Goal: Information Seeking & Learning: Find specific fact

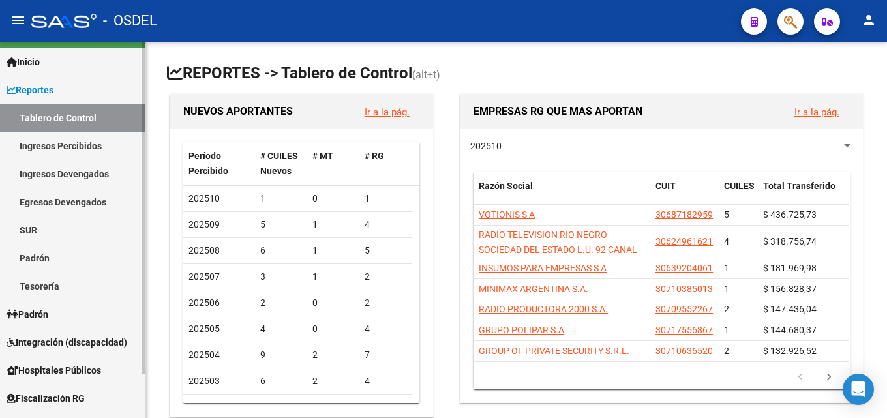
scroll to position [50, 0]
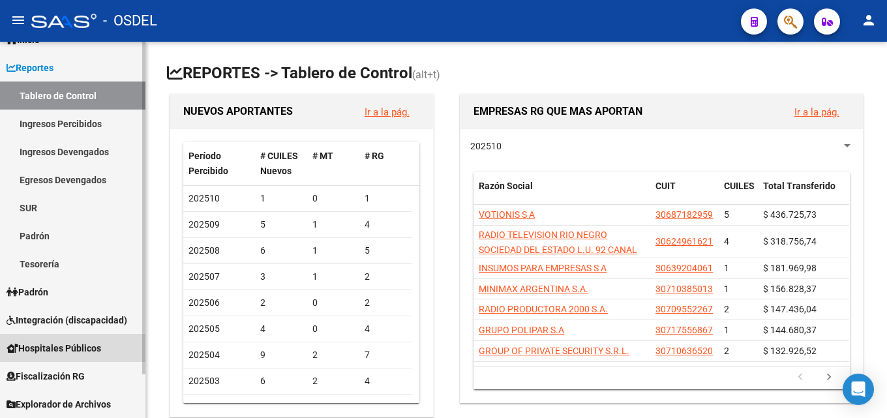
click at [101, 341] on span "Hospitales Públicos" at bounding box center [54, 348] width 95 height 14
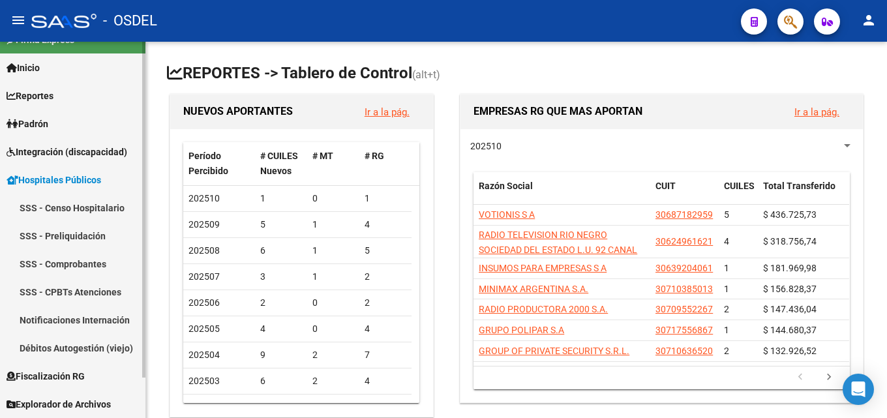
scroll to position [22, 0]
click at [83, 187] on span "Hospitales Públicos" at bounding box center [54, 180] width 95 height 14
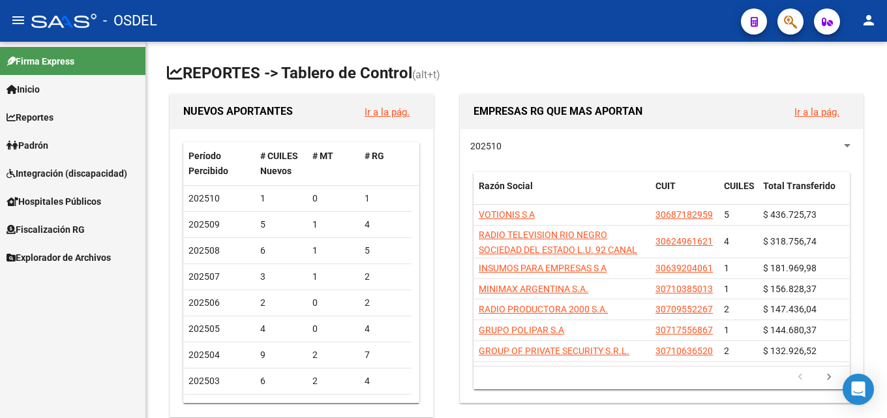
scroll to position [0, 0]
click at [82, 226] on span "Fiscalización RG" at bounding box center [46, 229] width 78 height 14
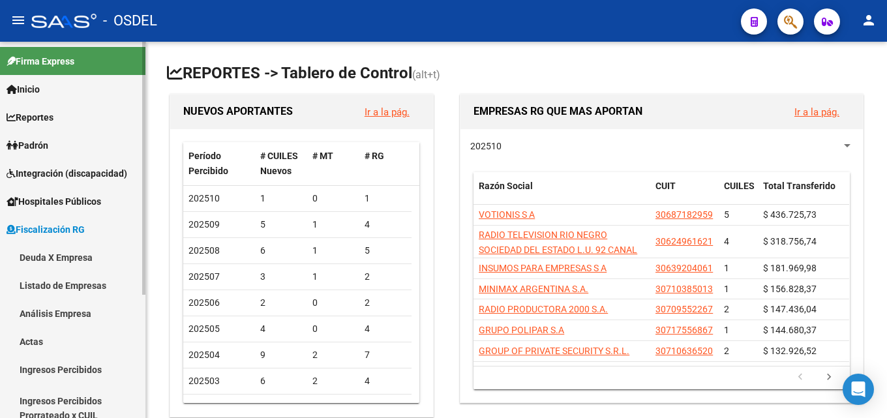
click at [70, 249] on link "Deuda X Empresa" at bounding box center [72, 257] width 145 height 28
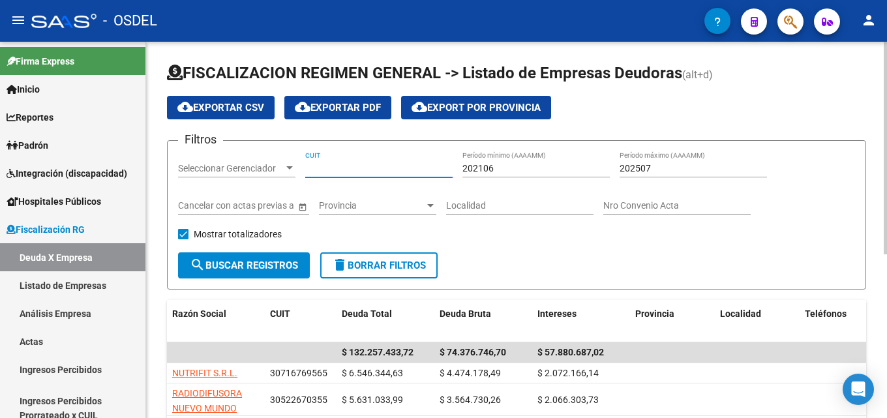
click at [332, 172] on input "CUIT" at bounding box center [378, 168] width 147 height 11
click at [51, 168] on span "Integración (discapacidad)" at bounding box center [67, 173] width 121 height 14
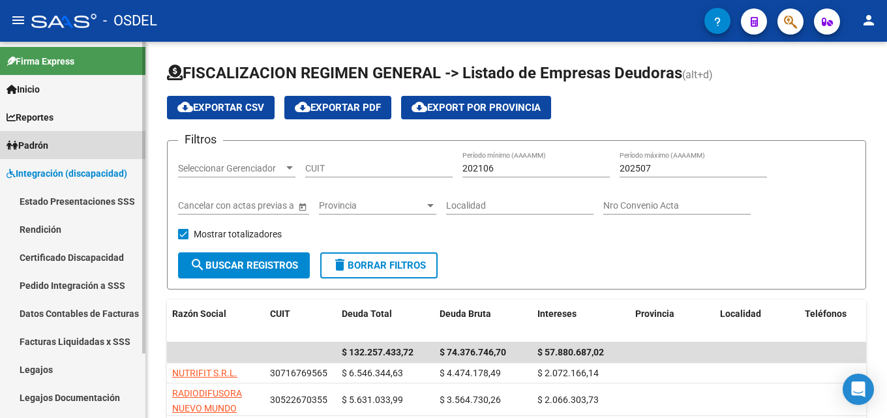
click at [54, 147] on link "Padrón" at bounding box center [72, 145] width 145 height 28
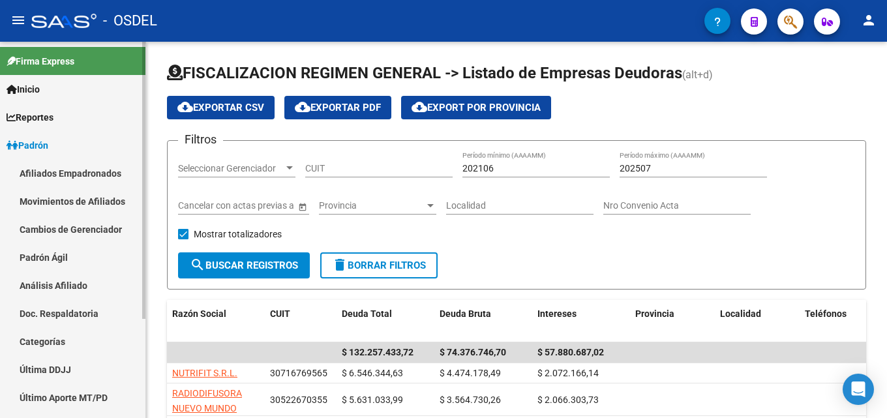
click at [53, 173] on link "Afiliados Empadronados" at bounding box center [72, 173] width 145 height 28
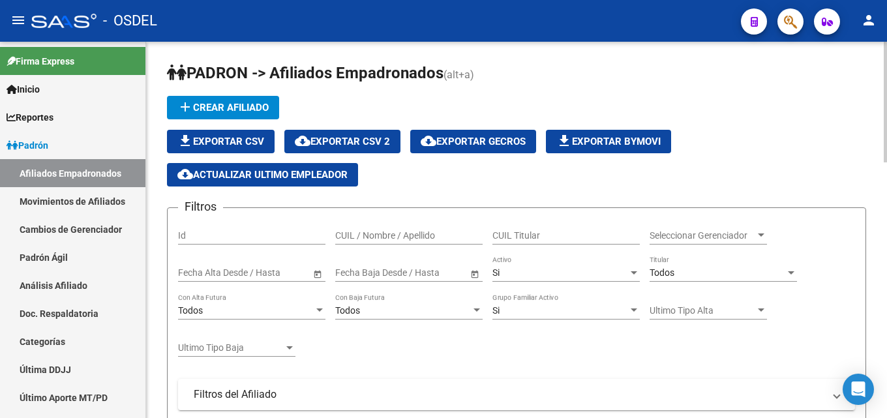
click at [400, 239] on input "CUIL / Nombre / Apellido" at bounding box center [408, 235] width 147 height 11
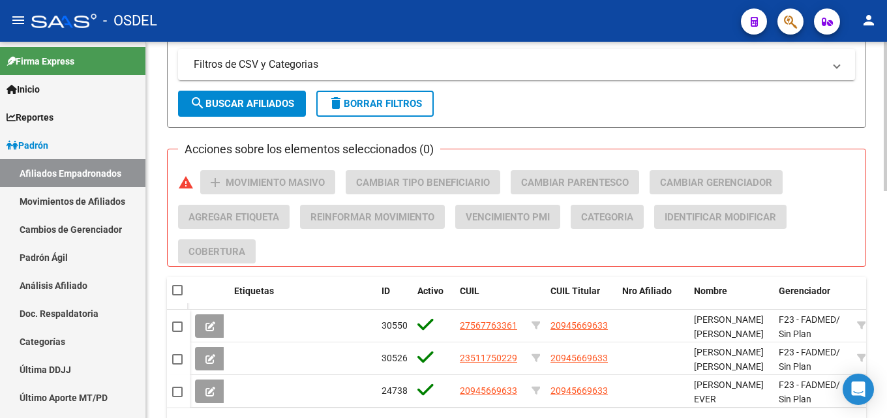
scroll to position [571, 0]
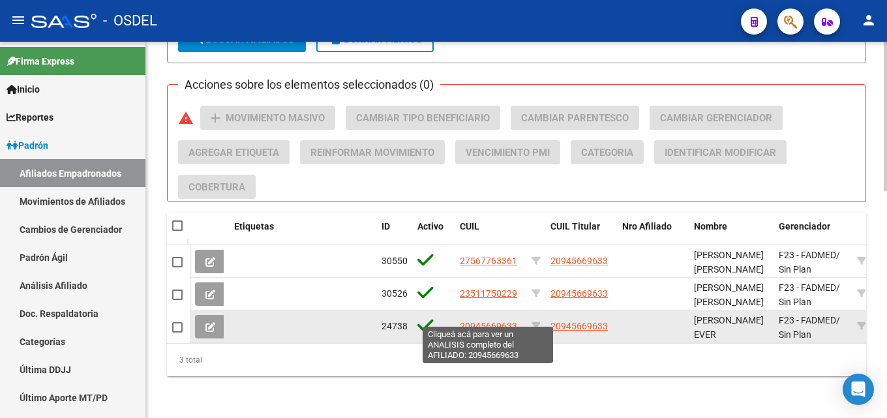
click at [506, 321] on span "20945669633" at bounding box center [488, 326] width 57 height 10
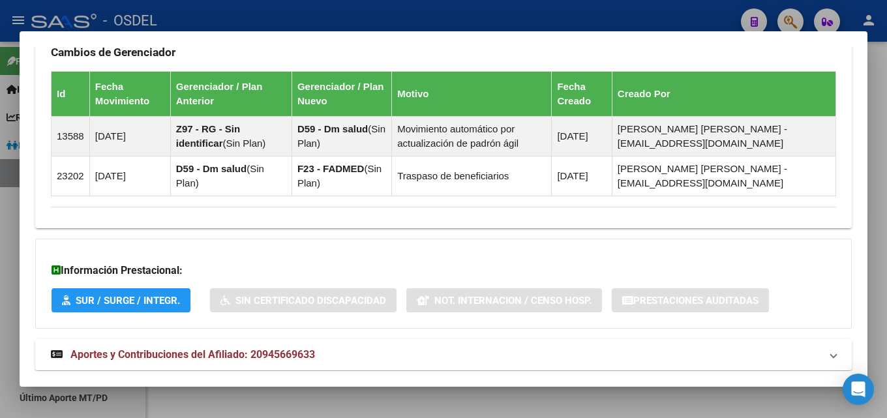
scroll to position [907, 0]
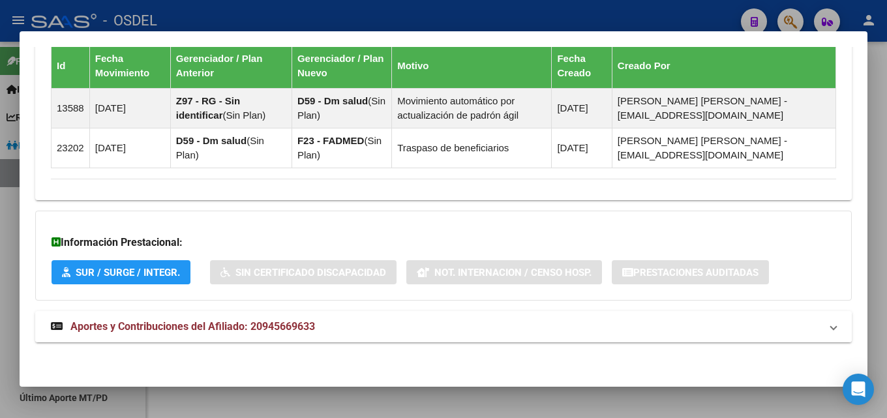
click at [504, 321] on mat-panel-title "Aportes y Contribuciones del Afiliado: 20945669633" at bounding box center [436, 327] width 770 height 16
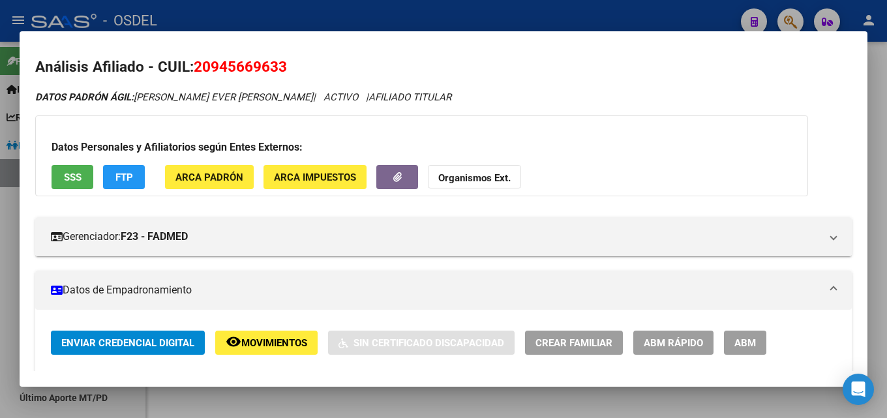
scroll to position [0, 0]
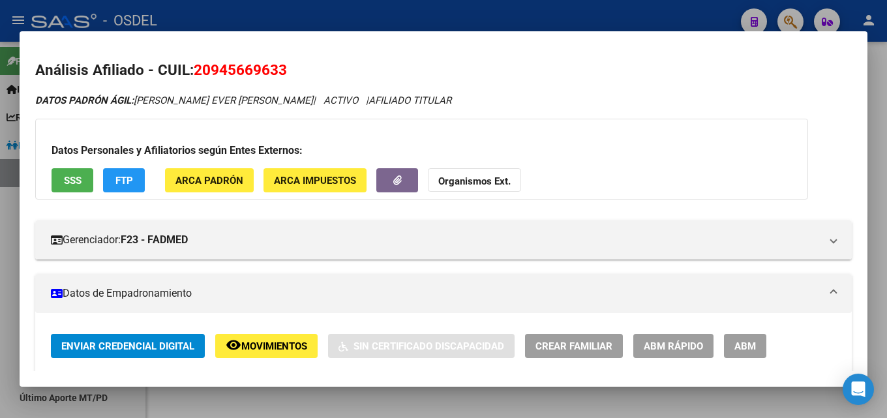
click at [879, 161] on div at bounding box center [443, 209] width 887 height 418
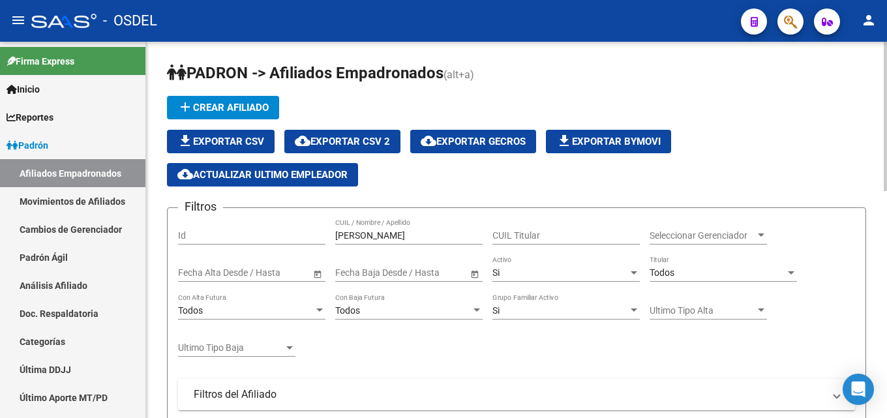
click at [385, 235] on input "[PERSON_NAME]" at bounding box center [408, 235] width 147 height 11
drag, startPoint x: 366, startPoint y: 235, endPoint x: 299, endPoint y: 235, distance: 66.5
click at [299, 235] on div "Filtros Id [PERSON_NAME] CUIL / Nombre / Apellido CUIL Titular Seleccionar Gere…" at bounding box center [516, 377] width 677 height 317
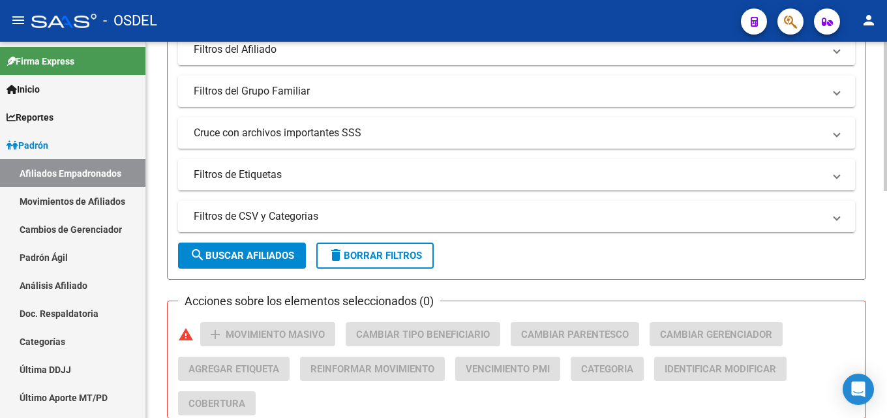
scroll to position [522, 0]
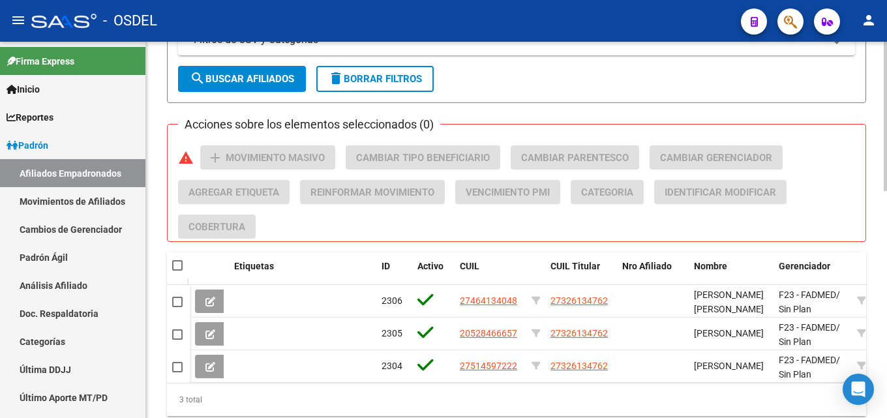
type input "[PERSON_NAME]"
click at [685, 400] on div "3 total" at bounding box center [516, 400] width 699 height 33
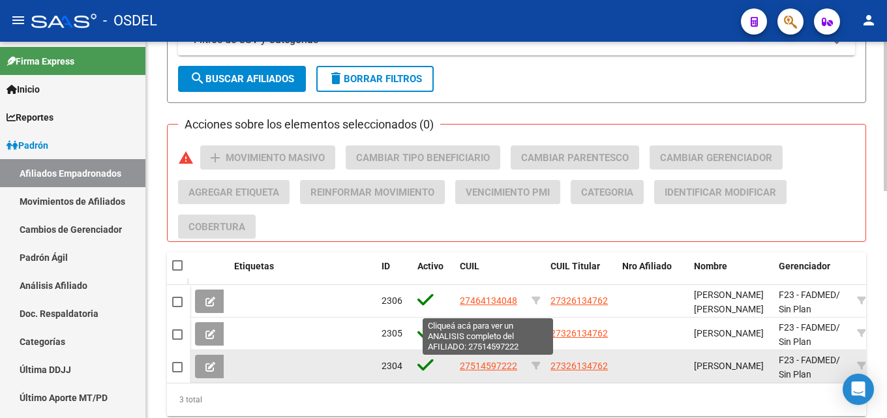
drag, startPoint x: 472, startPoint y: 372, endPoint x: 509, endPoint y: 370, distance: 37.3
click at [509, 370] on app-link-go-to "27514597222" at bounding box center [488, 366] width 57 height 15
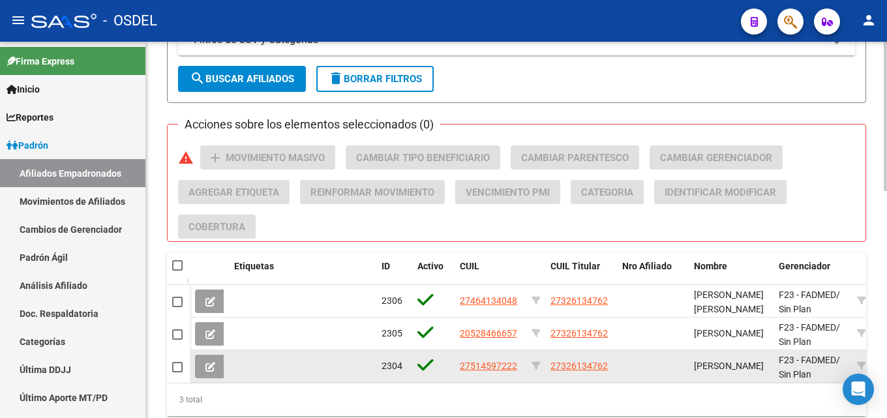
copy span "51459722"
